Goal: Transaction & Acquisition: Obtain resource

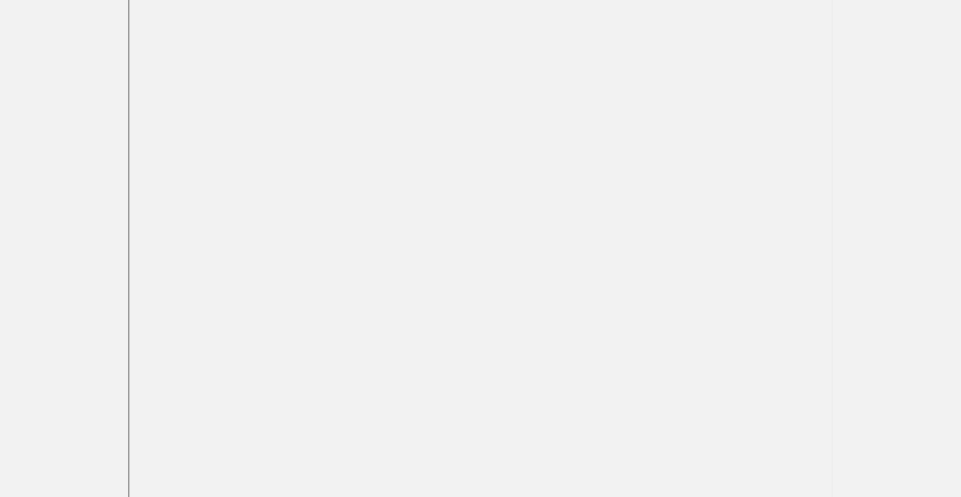
scroll to position [312, 0]
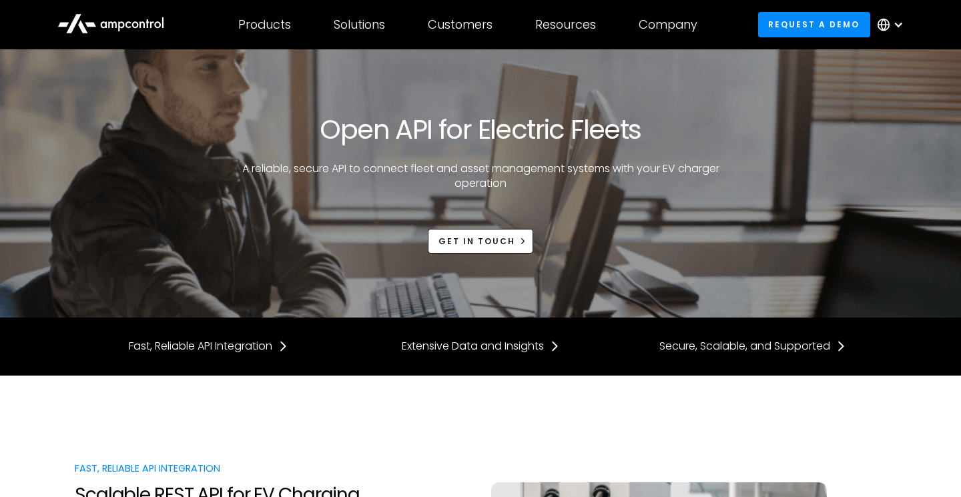
click at [886, 25] on icon at bounding box center [882, 25] width 11 height 0
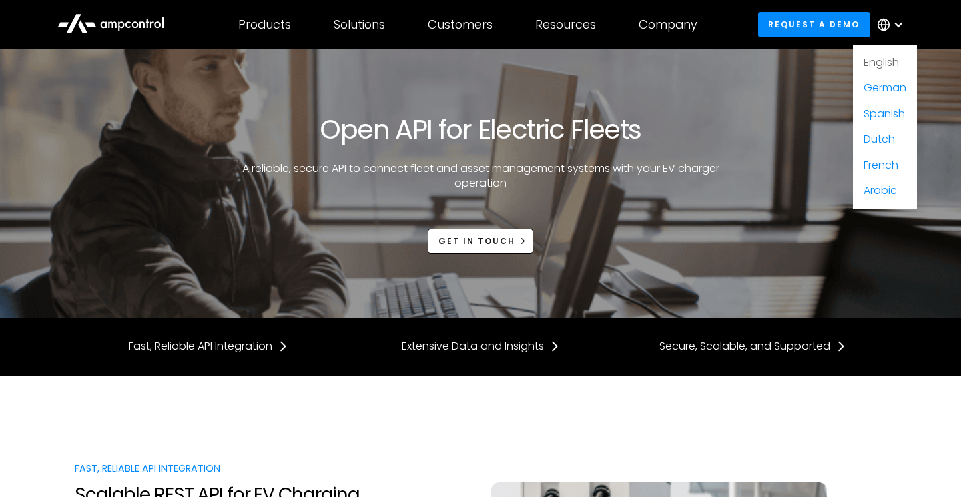
click at [880, 63] on link "English" at bounding box center [880, 62] width 35 height 15
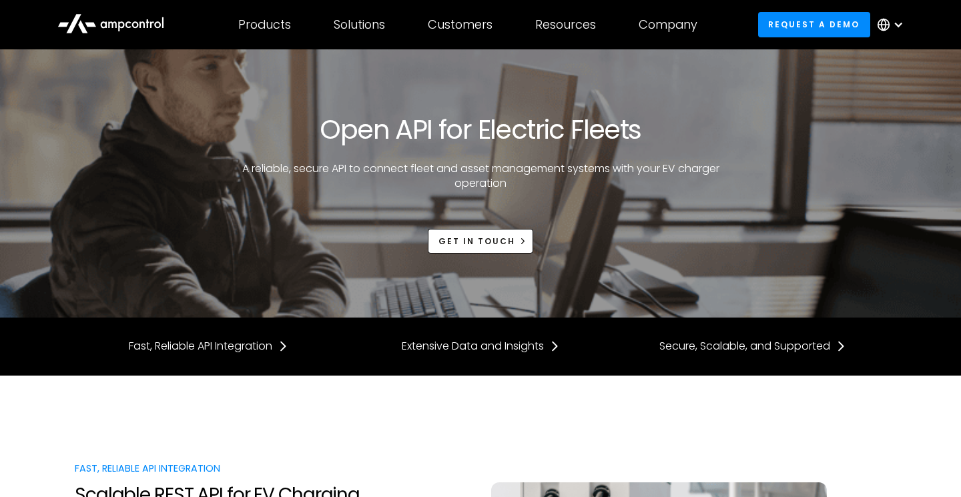
click at [895, 19] on div at bounding box center [898, 24] width 11 height 11
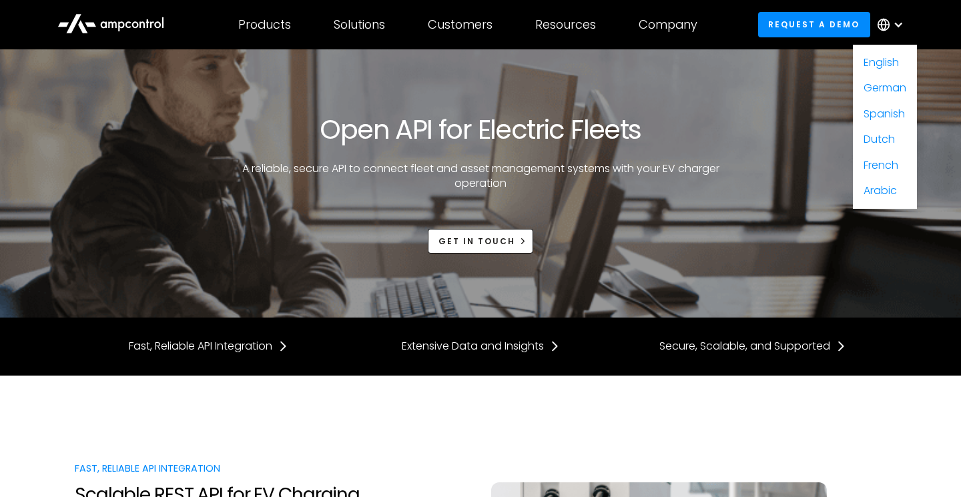
click at [665, 127] on div "Open API for Electric Fleets A reliable, secure API to connect fleet and asset …" at bounding box center [480, 183] width 811 height 140
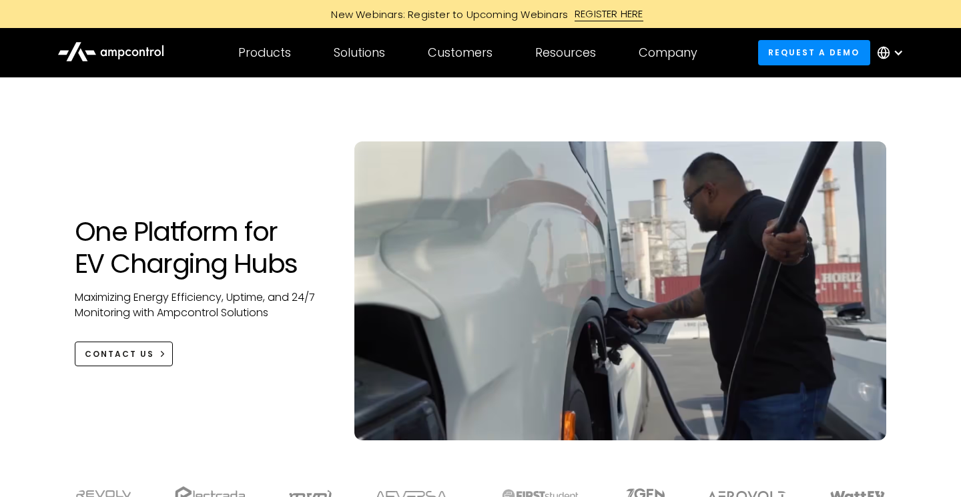
click at [924, 161] on div "One Platform for EV Charging Hubs Maximizing Energy Efficiency, Uptime, and 24/…" at bounding box center [480, 272] width 961 height 390
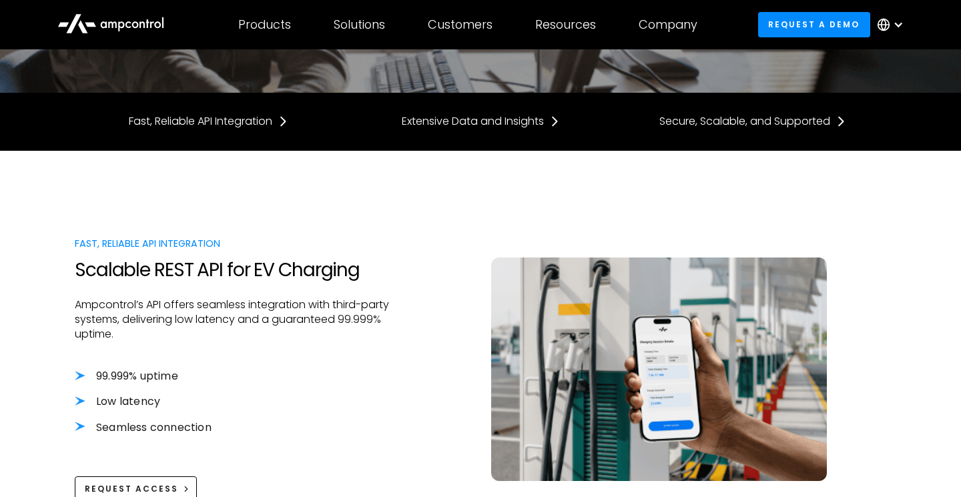
scroll to position [247, 0]
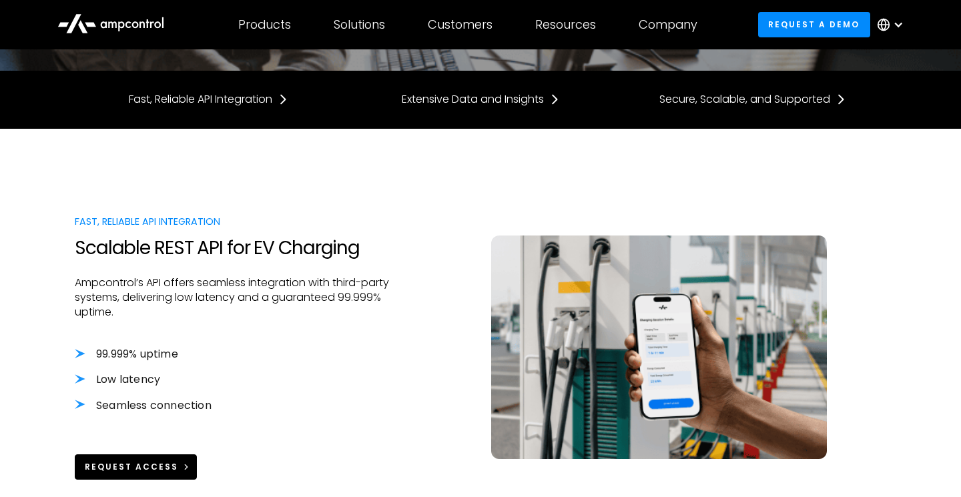
click at [159, 464] on div "Request Access" at bounding box center [131, 467] width 93 height 12
